Goal: Use online tool/utility: Utilize a website feature to perform a specific function

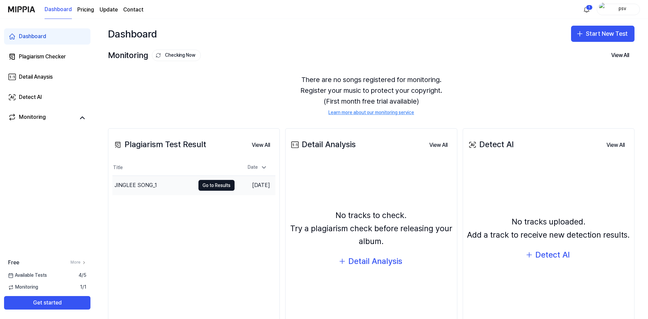
scroll to position [35, 0]
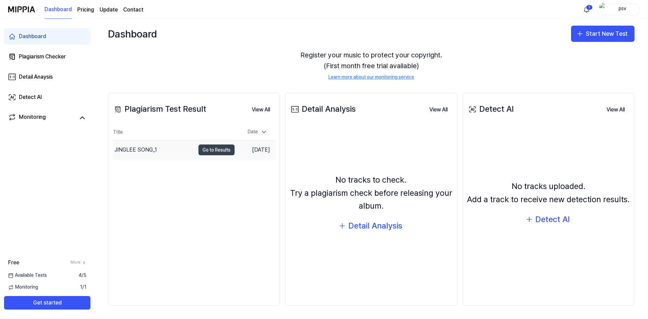
click at [219, 150] on button "Go to Results" at bounding box center [217, 150] width 36 height 11
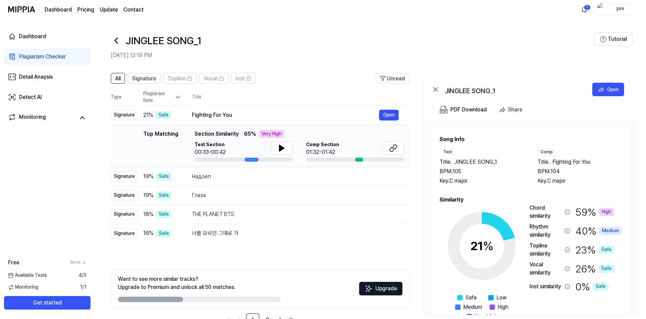
scroll to position [21, 0]
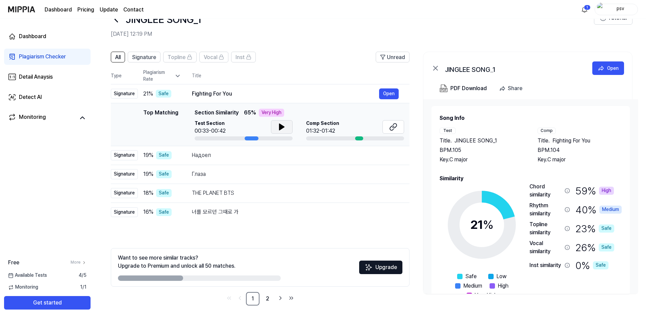
click at [281, 133] on button at bounding box center [282, 127] width 22 height 14
click at [285, 123] on button at bounding box center [282, 127] width 22 height 14
click at [176, 97] on div "21 % Safe" at bounding box center [162, 94] width 38 height 8
click at [46, 100] on link "Detect AI" at bounding box center [47, 97] width 86 height 16
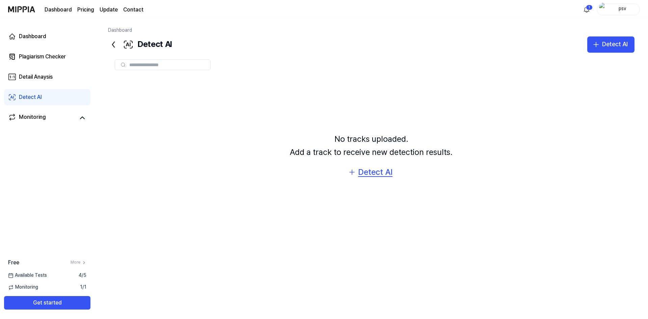
click at [357, 171] on button "Detect AI" at bounding box center [371, 172] width 56 height 16
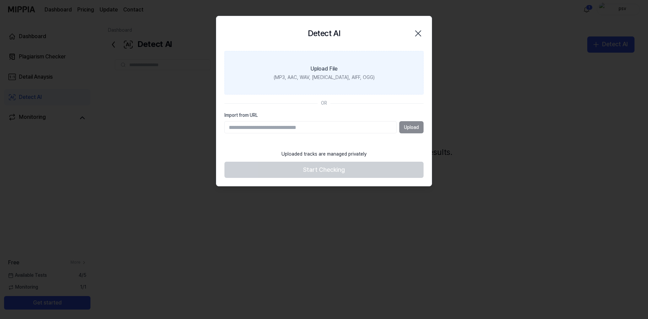
click at [337, 76] on div "(MP3, AAC, WAV, [MEDICAL_DATA], AIFF, OGG)" at bounding box center [324, 77] width 101 height 7
click at [0, 0] on input "Upload File (MP3, AAC, WAV, [MEDICAL_DATA], AIFF, OGG)" at bounding box center [0, 0] width 0 height 0
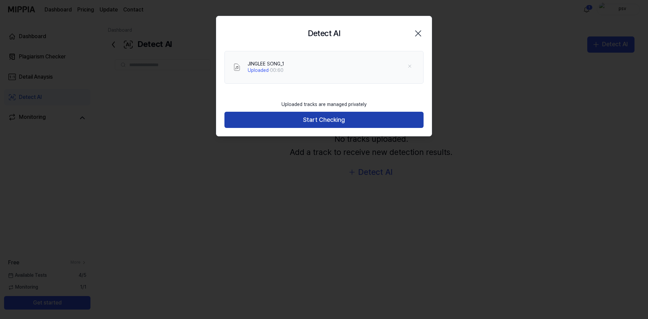
click at [298, 118] on button "Start Checking" at bounding box center [324, 120] width 199 height 16
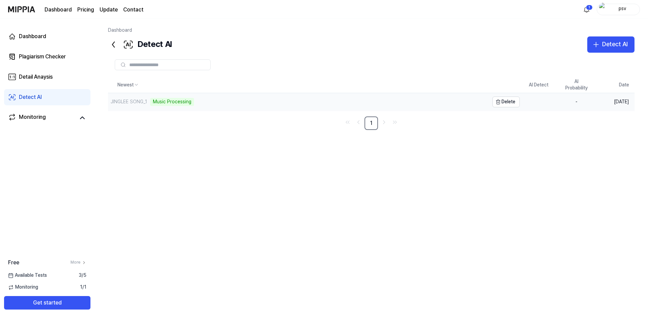
click at [172, 106] on div "JINGLEE SONG_1 Music Processing" at bounding box center [298, 102] width 381 height 18
click at [537, 102] on div "AI" at bounding box center [538, 103] width 19 height 8
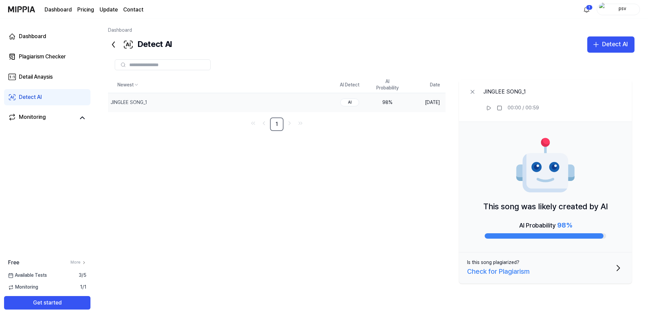
click at [616, 267] on icon "button" at bounding box center [618, 268] width 11 height 11
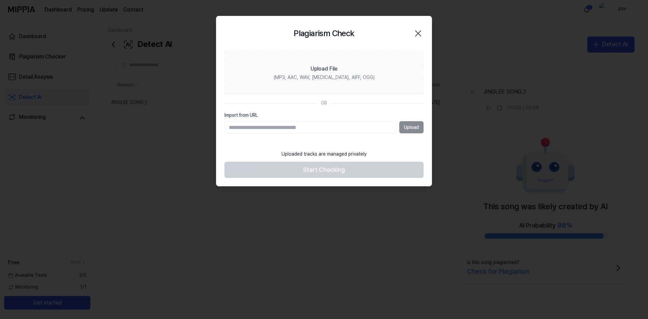
click at [420, 36] on icon "button" at bounding box center [418, 33] width 11 height 11
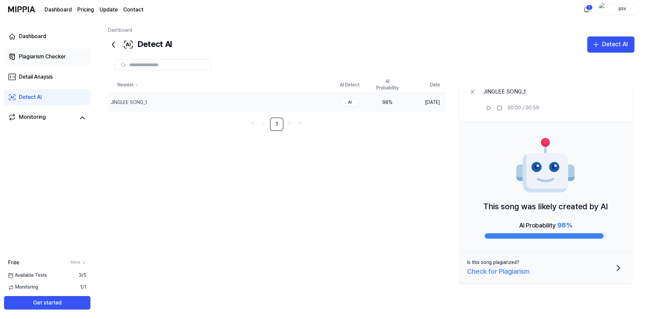
click at [47, 62] on link "Plagiarism Checker" at bounding box center [47, 57] width 86 height 16
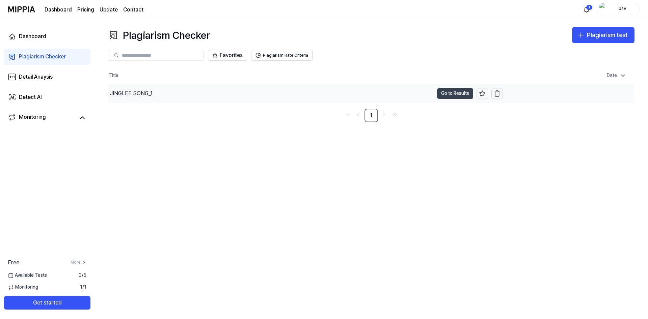
click at [445, 97] on button "Go to Results" at bounding box center [455, 93] width 36 height 11
